Goal: Complete application form: Complete application form

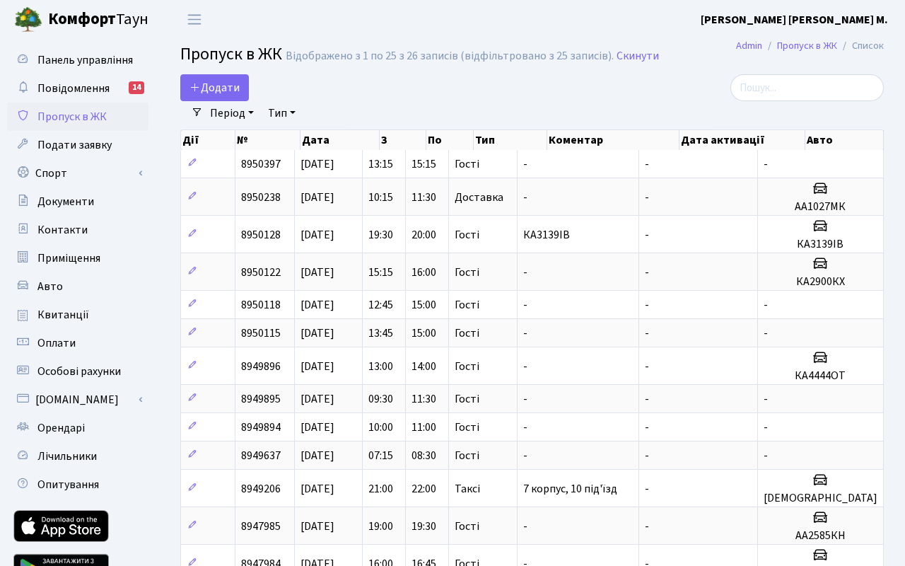
select select "25"
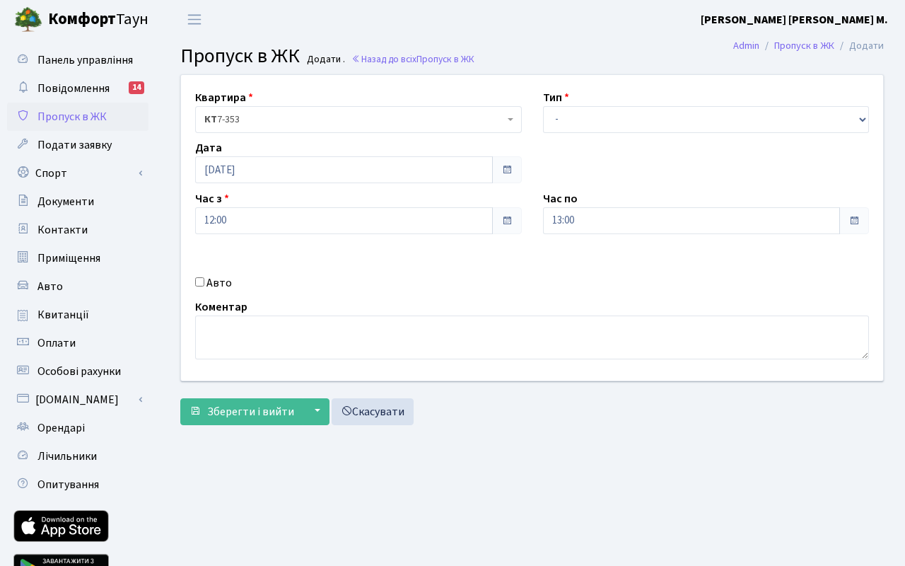
click at [199, 284] on input "Авто" at bounding box center [199, 281] width 9 height 9
checkbox input "true"
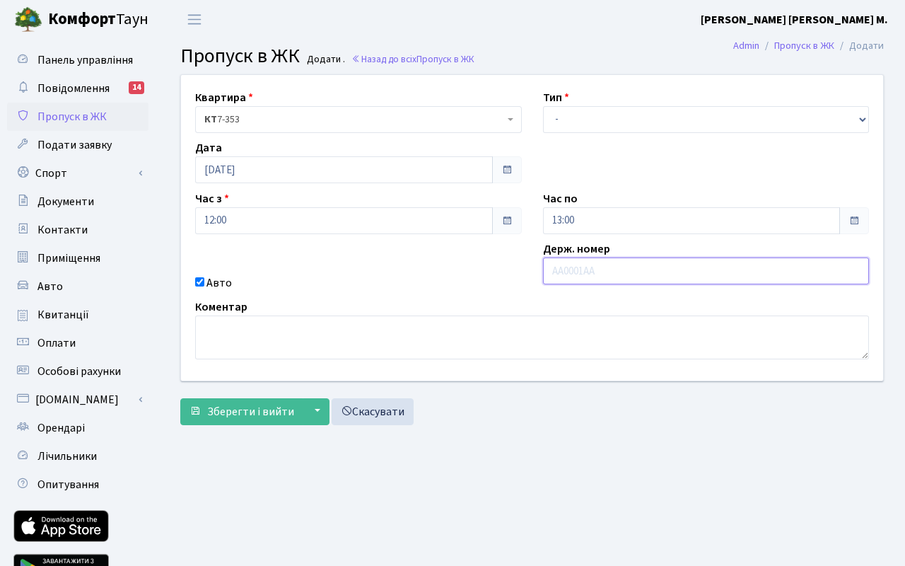
paste input "КА3016НС"
type input "КА3016НС"
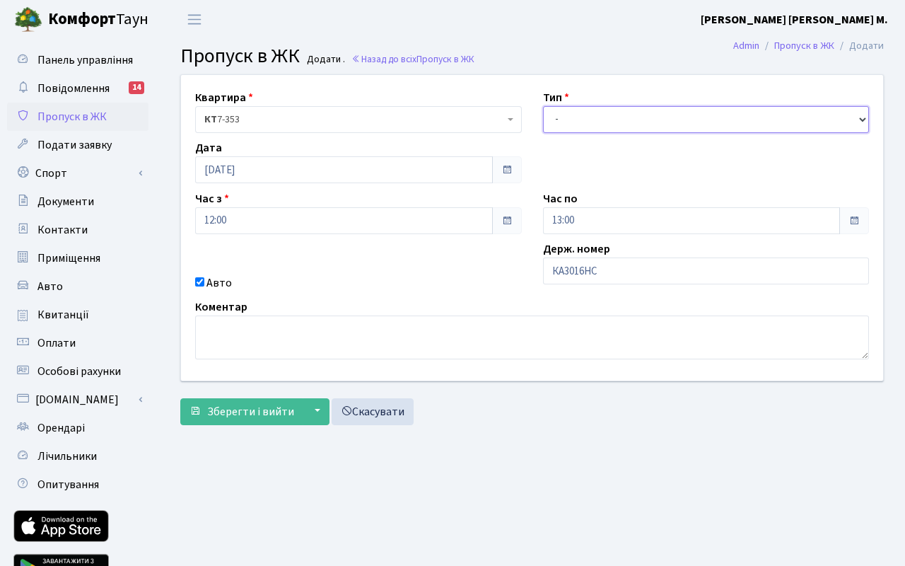
click at [581, 120] on select "- Доставка Таксі Гості Сервіс" at bounding box center [706, 119] width 327 height 27
select select "3"
click at [543, 106] on select "- Доставка Таксі Гості Сервіс" at bounding box center [706, 119] width 327 height 27
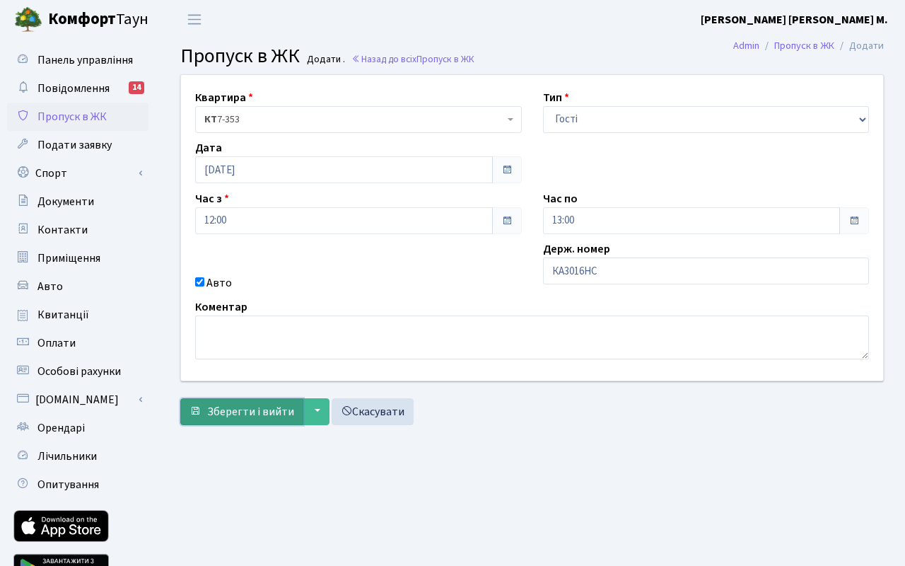
click at [243, 412] on span "Зберегти і вийти" at bounding box center [250, 412] width 87 height 16
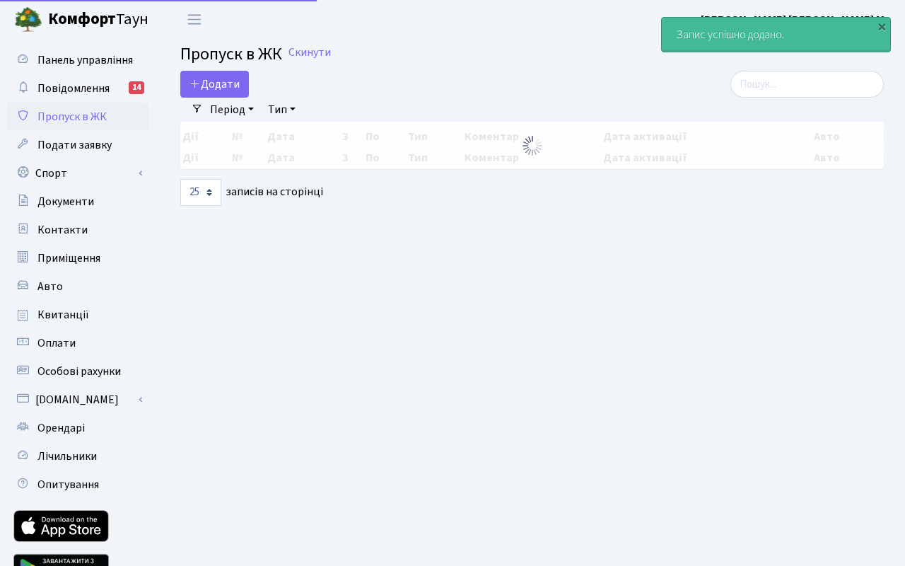
select select "25"
